Goal: Transaction & Acquisition: Subscribe to service/newsletter

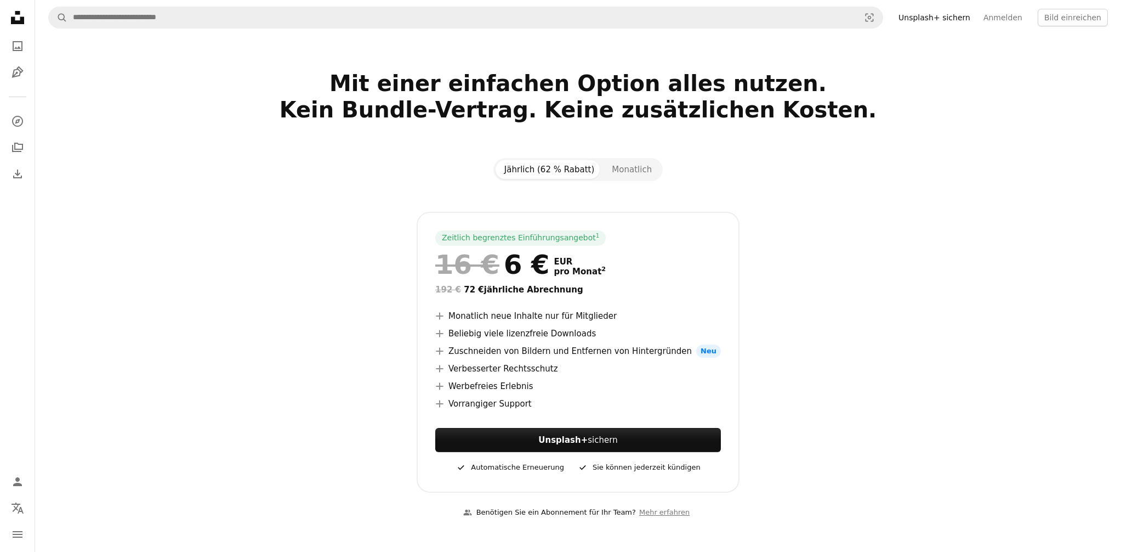
click at [939, 20] on link "Unsplash+ sichern" at bounding box center [934, 18] width 85 height 18
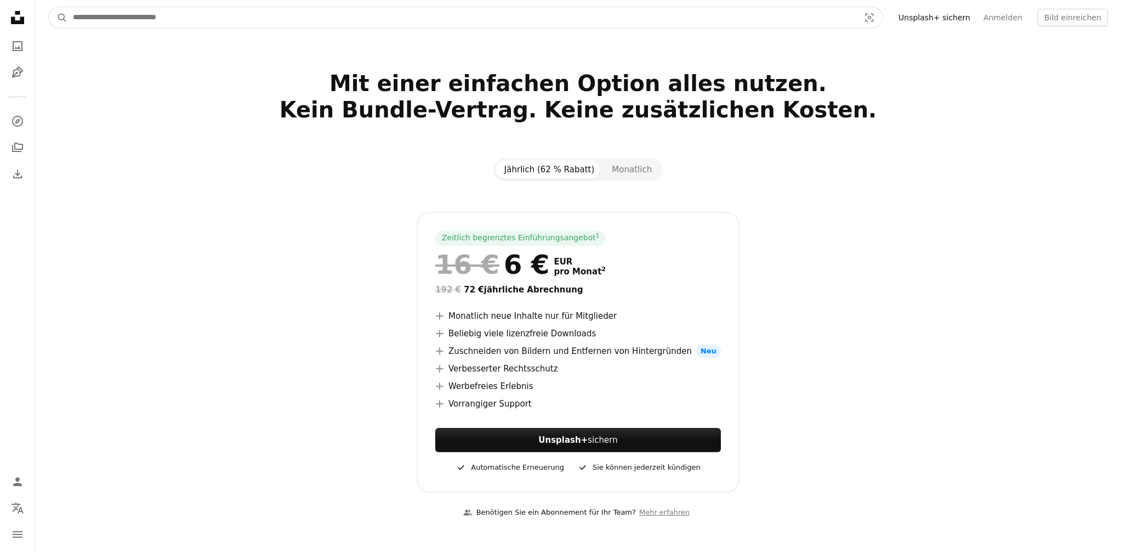
click at [814, 21] on input "Finden Sie Bildmaterial auf der ganzen Webseite" at bounding box center [461, 17] width 789 height 21
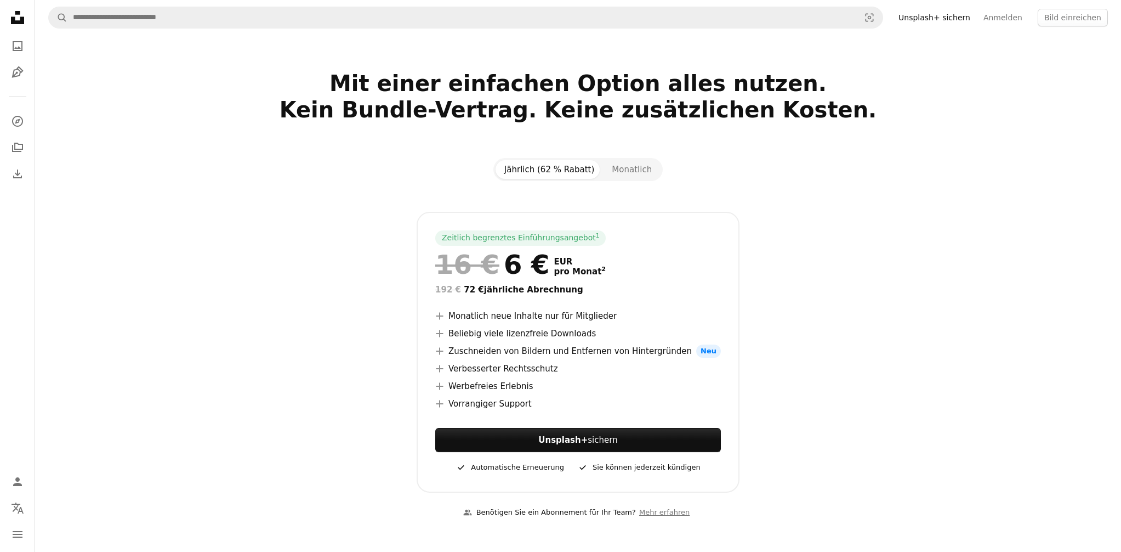
click at [938, 115] on div "Mit einer einfachen Option alles nutzen. Kein Bundle-Vertrag. Keine zusätzliche…" at bounding box center [578, 109] width 732 height 79
click at [18, 24] on icon "Unsplash logo Unsplash-Startseite" at bounding box center [18, 18] width 22 height 22
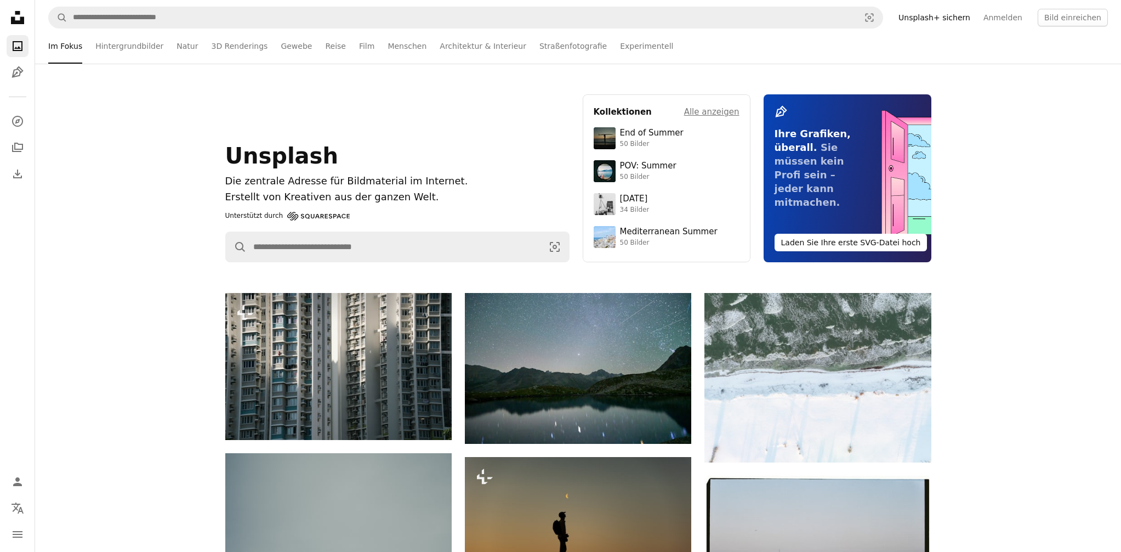
click at [946, 19] on link "Unsplash+ sichern" at bounding box center [934, 18] width 85 height 18
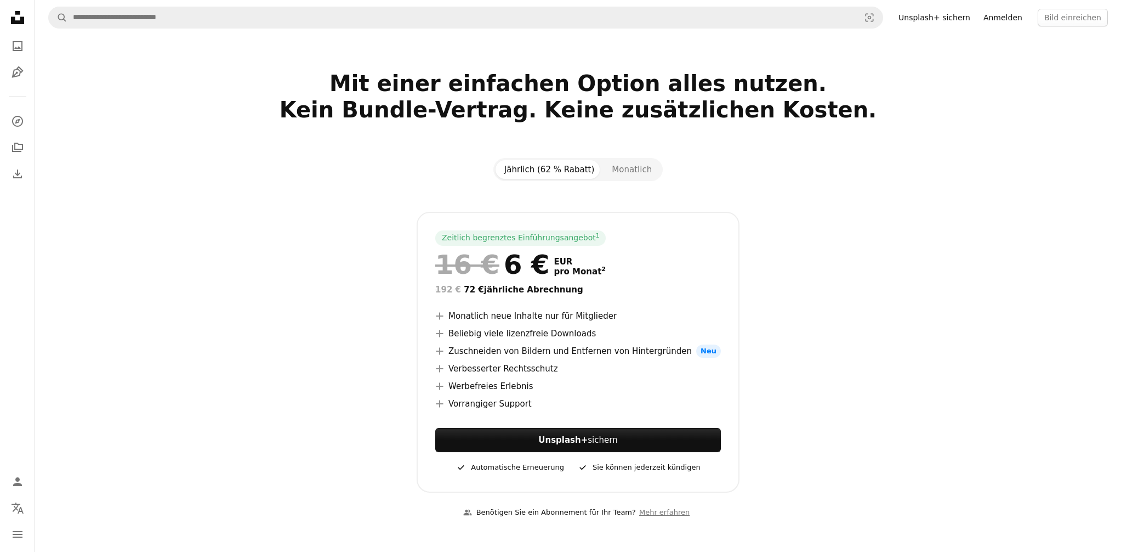
click at [1010, 18] on link "Anmelden" at bounding box center [1003, 18] width 52 height 18
